Goal: Information Seeking & Learning: Understand process/instructions

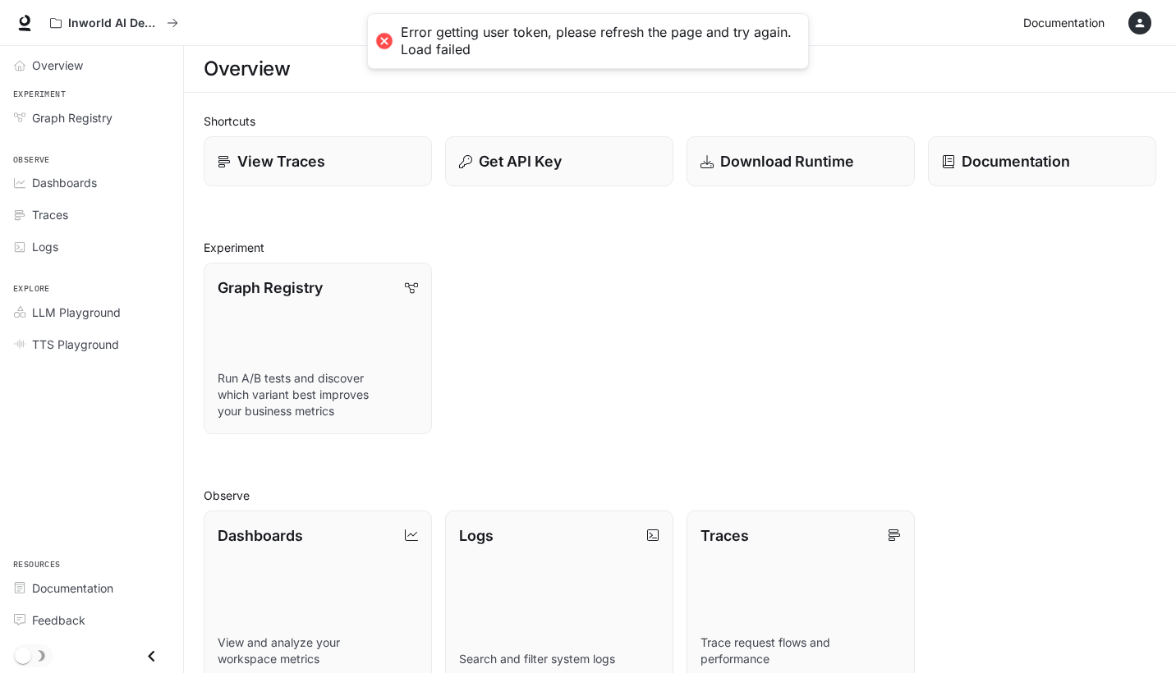
click at [1065, 33] on link "Documentation Documentation" at bounding box center [1067, 23] width 100 height 33
